Goal: Information Seeking & Learning: Learn about a topic

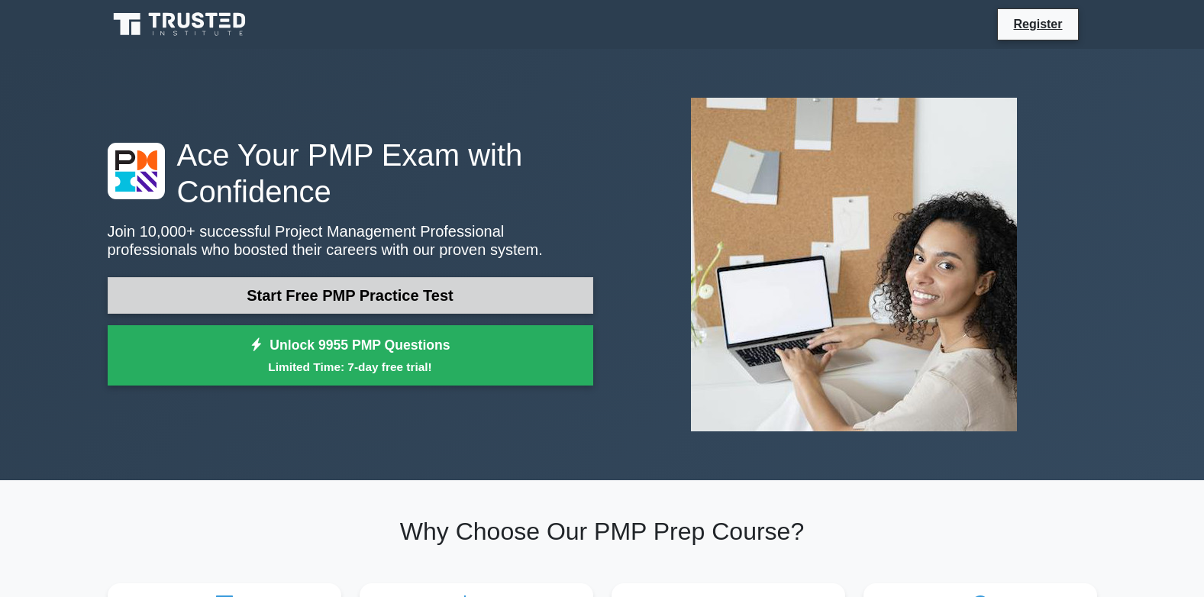
click at [337, 292] on link "Start Free PMP Practice Test" at bounding box center [351, 295] width 486 height 37
